Goal: Navigation & Orientation: Locate item on page

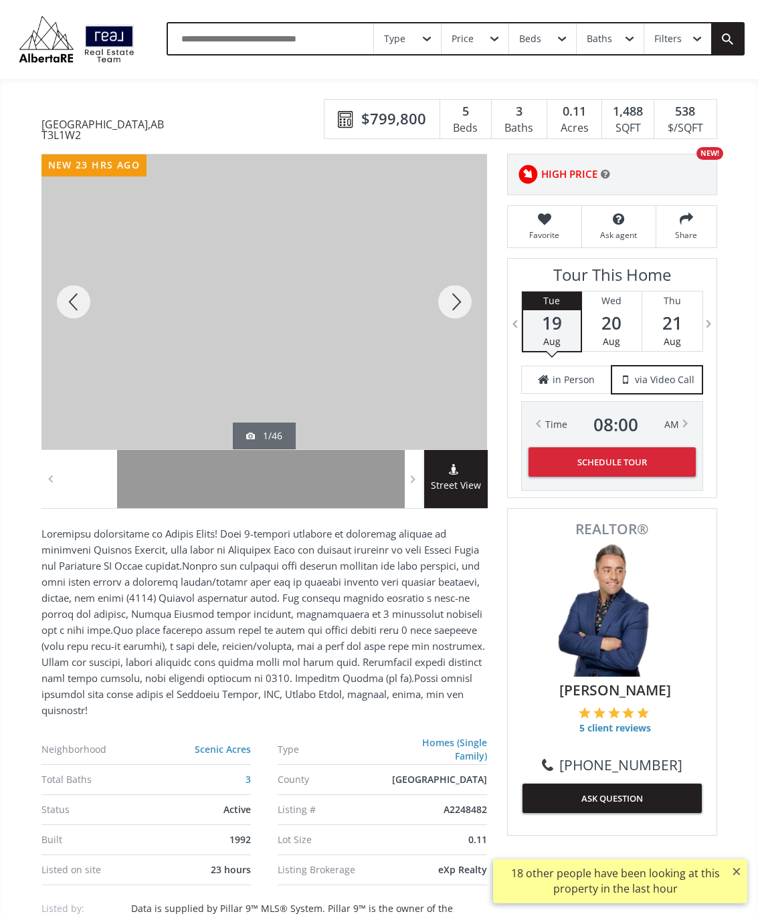
click at [455, 309] on div at bounding box center [455, 301] width 64 height 295
click at [457, 311] on div at bounding box center [455, 301] width 64 height 295
click at [453, 310] on div at bounding box center [455, 301] width 64 height 295
click at [452, 312] on div at bounding box center [455, 301] width 64 height 295
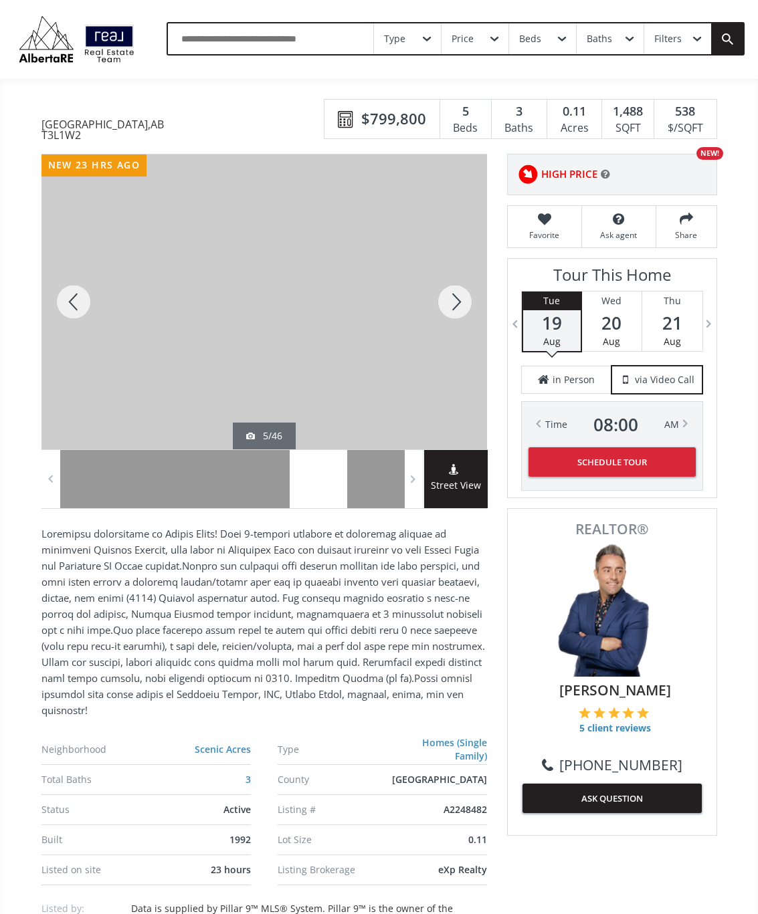
click at [451, 311] on div at bounding box center [455, 301] width 64 height 295
click at [457, 314] on div at bounding box center [455, 301] width 64 height 295
click at [457, 308] on div at bounding box center [455, 301] width 64 height 295
click at [454, 310] on div at bounding box center [455, 301] width 64 height 295
click at [459, 308] on div at bounding box center [455, 301] width 64 height 295
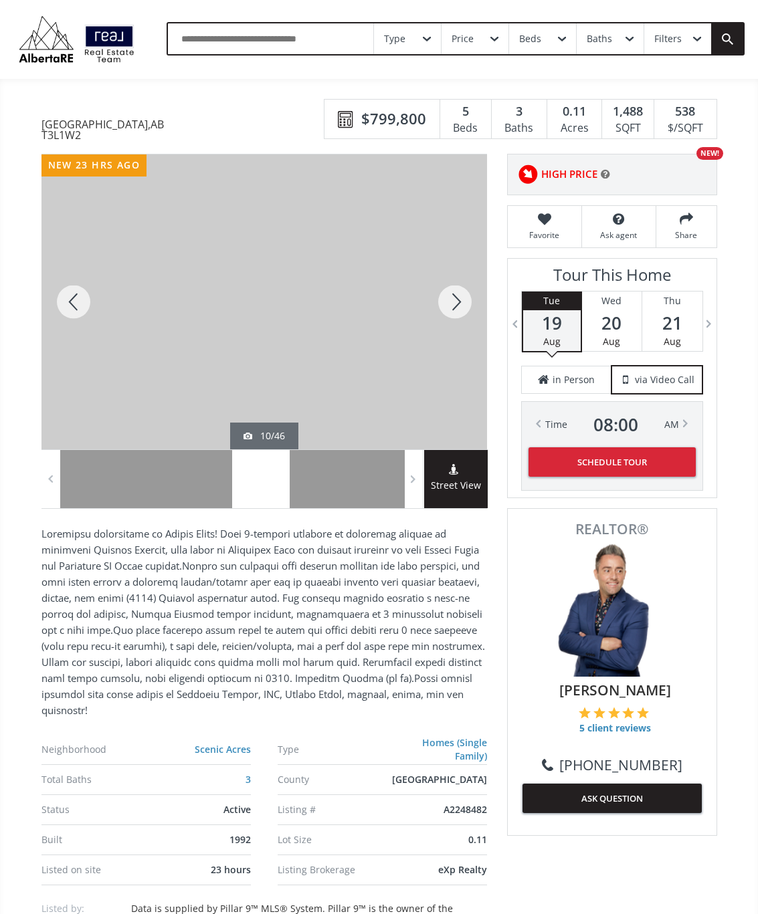
click at [449, 302] on div at bounding box center [455, 301] width 64 height 295
click at [455, 310] on div at bounding box center [455, 301] width 64 height 295
click at [453, 308] on div at bounding box center [455, 301] width 64 height 295
click at [455, 311] on div at bounding box center [455, 301] width 64 height 295
click at [451, 318] on div at bounding box center [455, 301] width 64 height 295
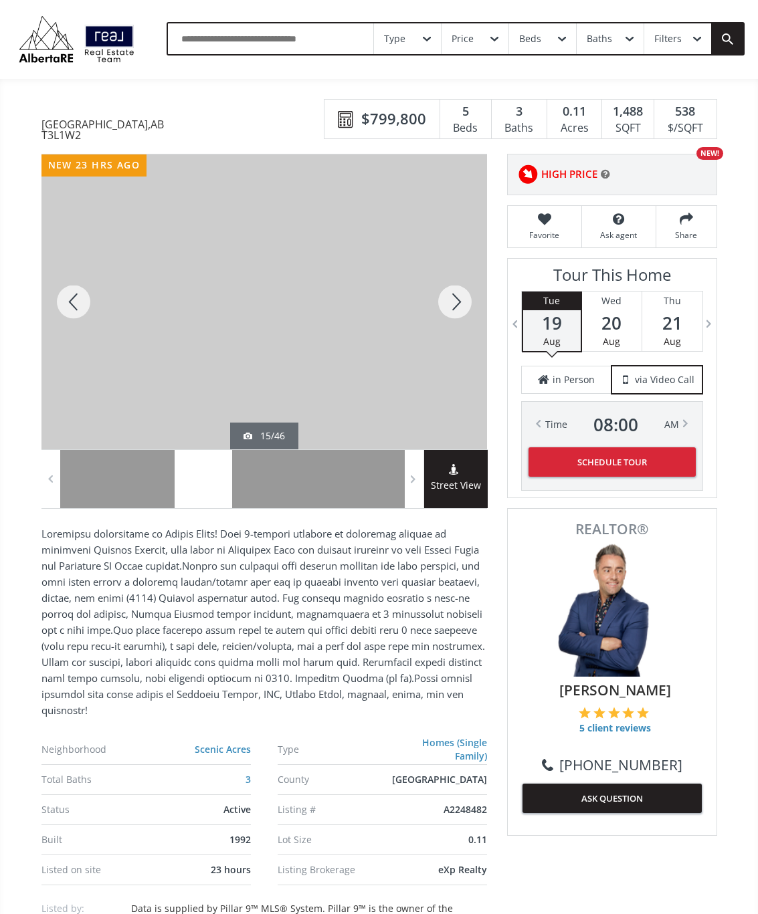
click at [461, 308] on div at bounding box center [455, 301] width 64 height 295
click at [455, 312] on div at bounding box center [455, 301] width 64 height 295
click at [452, 310] on div at bounding box center [455, 301] width 64 height 295
click at [456, 314] on div at bounding box center [455, 301] width 64 height 295
click at [452, 317] on div at bounding box center [455, 301] width 64 height 295
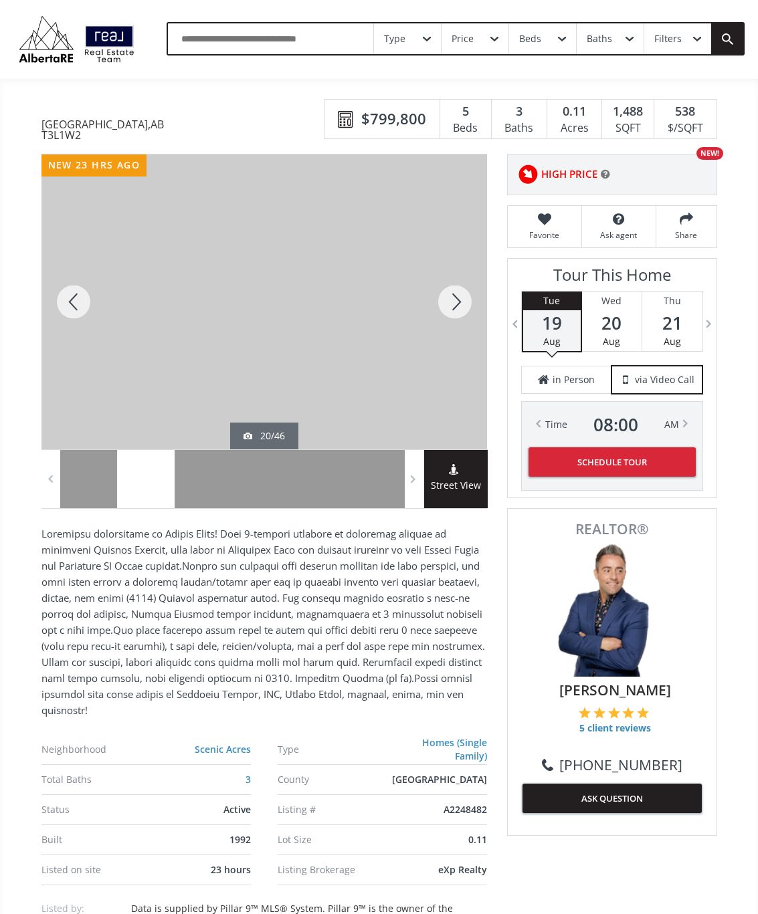
click at [446, 306] on div at bounding box center [455, 301] width 64 height 295
click at [458, 310] on div at bounding box center [455, 301] width 64 height 295
click at [453, 308] on div at bounding box center [455, 301] width 64 height 295
click at [457, 312] on div at bounding box center [455, 301] width 64 height 295
click at [461, 316] on div at bounding box center [455, 301] width 64 height 295
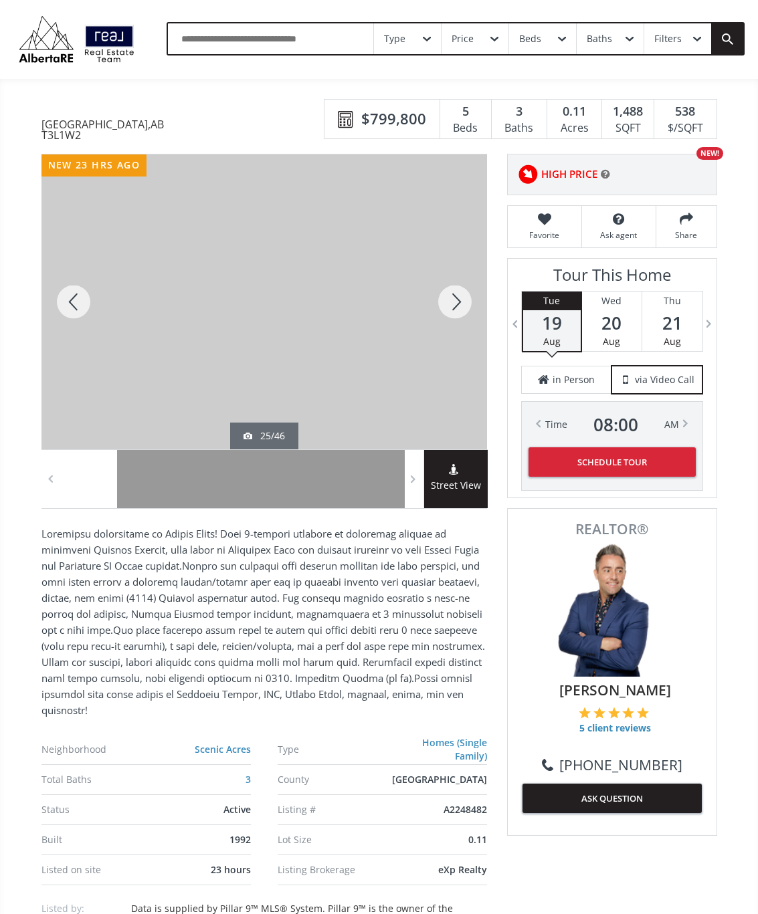
click at [449, 319] on div at bounding box center [455, 301] width 64 height 295
click at [453, 312] on div at bounding box center [455, 301] width 64 height 295
click at [462, 311] on div at bounding box center [455, 301] width 64 height 295
click at [463, 308] on div at bounding box center [455, 301] width 64 height 295
click at [453, 310] on div at bounding box center [455, 301] width 64 height 295
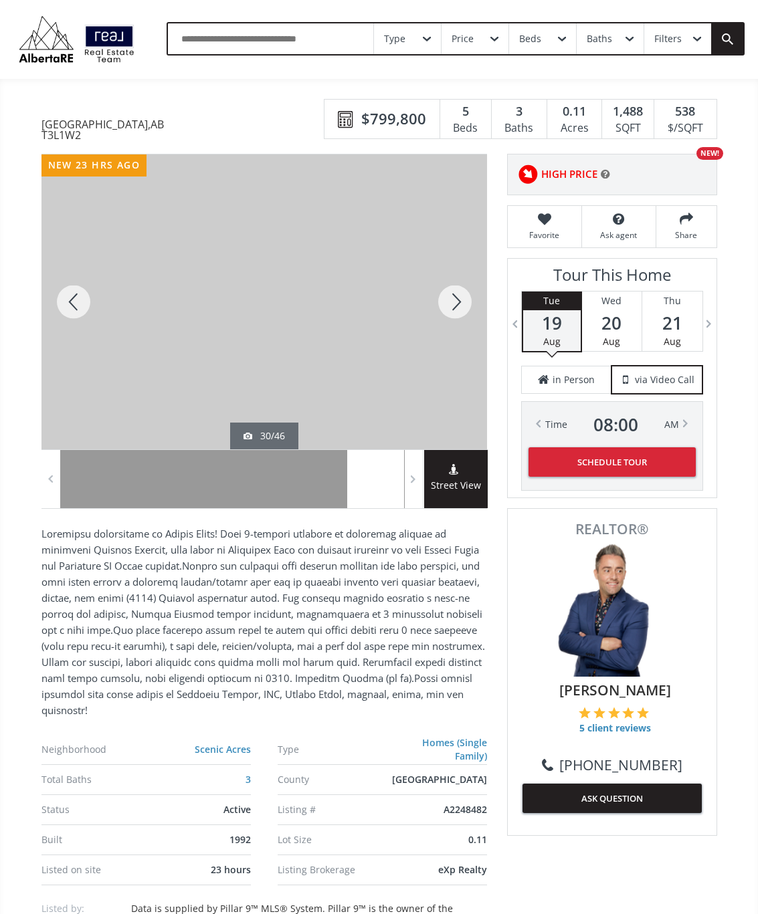
click at [456, 311] on div at bounding box center [455, 301] width 64 height 295
click at [454, 312] on div at bounding box center [455, 301] width 64 height 295
click at [455, 303] on div at bounding box center [455, 301] width 64 height 295
click at [454, 314] on div at bounding box center [455, 301] width 64 height 295
click at [455, 304] on div at bounding box center [455, 301] width 64 height 295
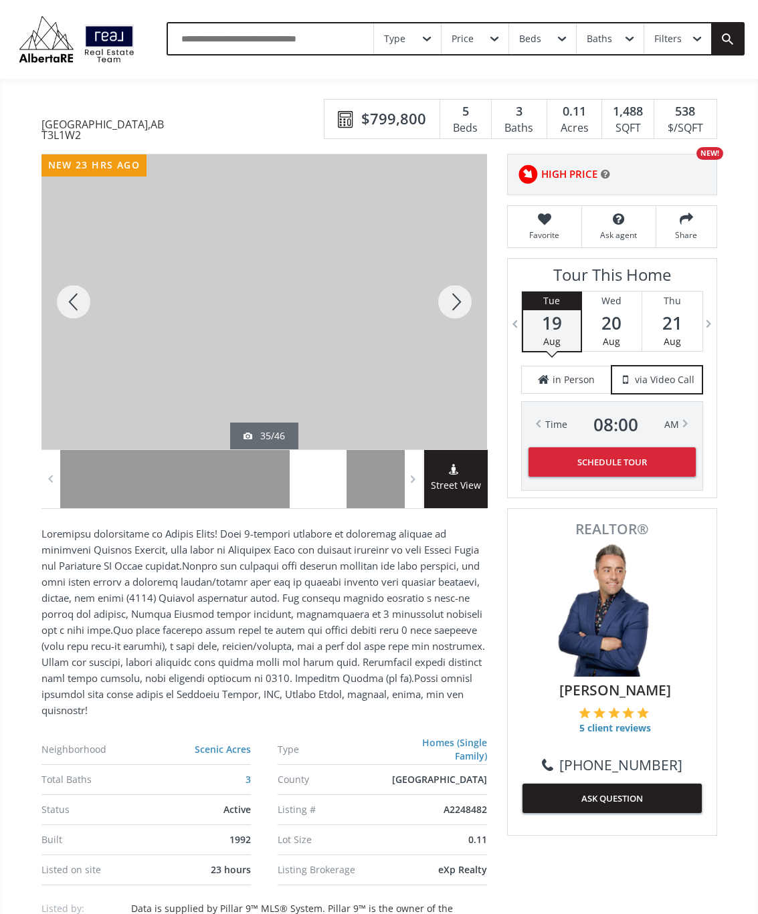
click at [454, 306] on div at bounding box center [455, 301] width 64 height 295
click at [457, 310] on div at bounding box center [455, 301] width 64 height 295
click at [447, 304] on div at bounding box center [455, 301] width 64 height 295
click at [451, 314] on div at bounding box center [455, 301] width 64 height 295
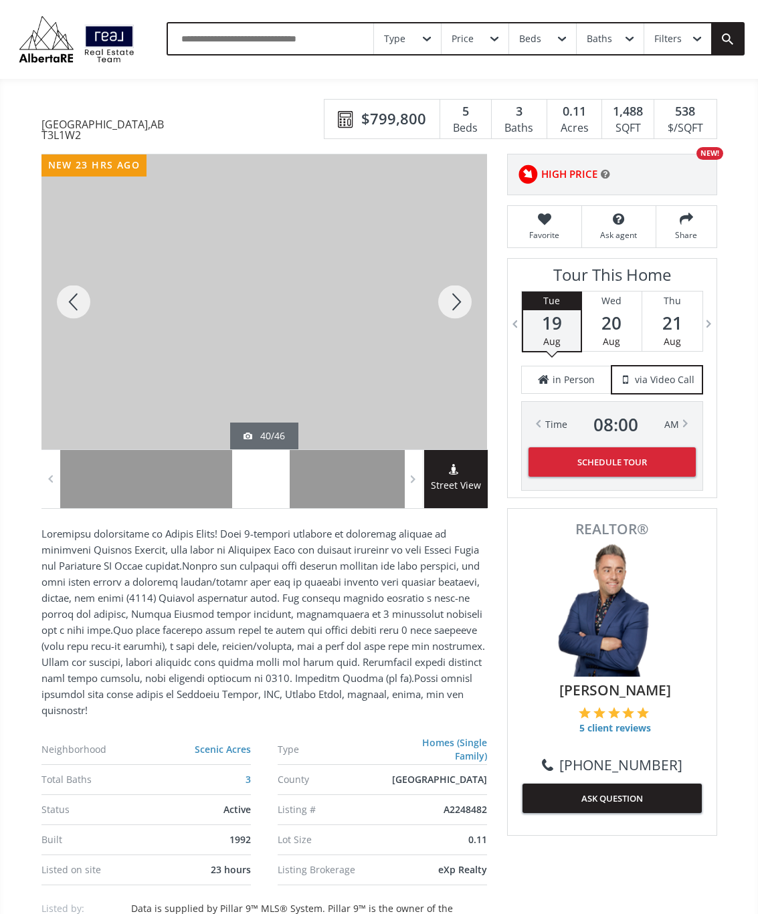
click at [452, 311] on div at bounding box center [455, 301] width 64 height 295
click at [453, 310] on div at bounding box center [455, 301] width 64 height 295
click at [453, 318] on div at bounding box center [455, 301] width 64 height 295
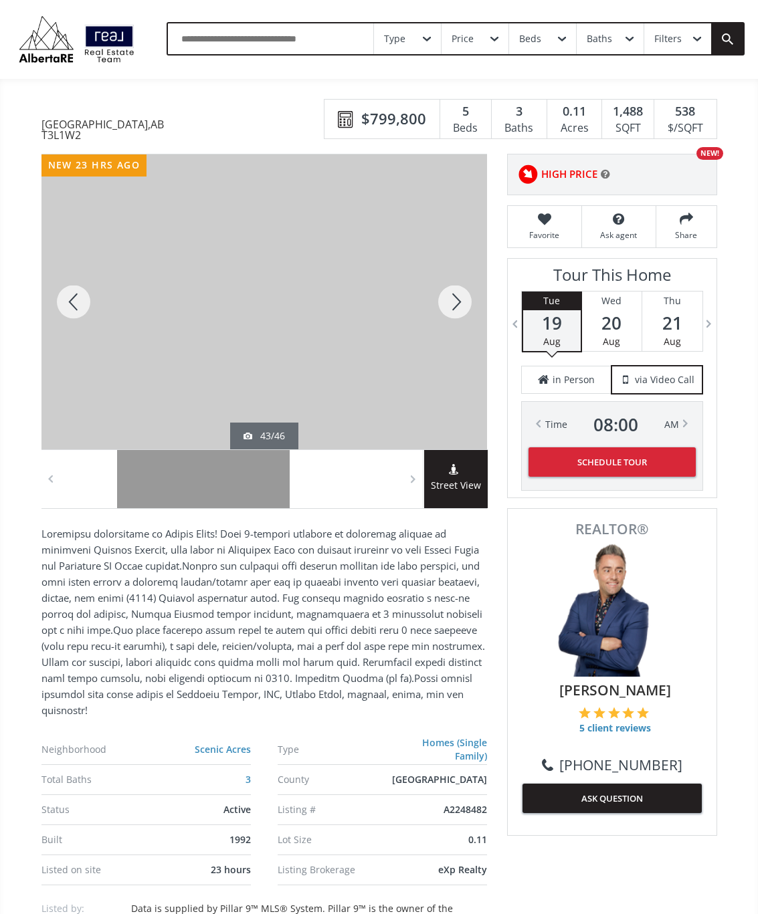
click at [452, 308] on div at bounding box center [455, 301] width 64 height 295
click at [452, 309] on div at bounding box center [455, 301] width 64 height 295
click at [451, 306] on div at bounding box center [455, 301] width 64 height 295
click at [457, 311] on div at bounding box center [455, 301] width 64 height 295
